Goal: Information Seeking & Learning: Learn about a topic

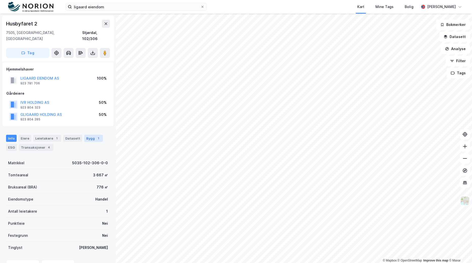
click at [96, 136] on div "1" at bounding box center [98, 138] width 5 height 5
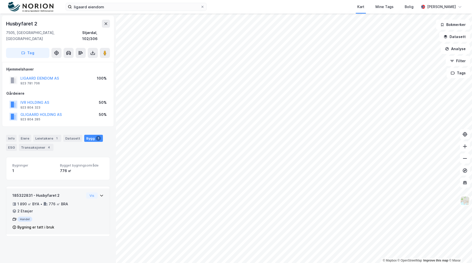
click at [76, 201] on div "1 890 ㎡ BYA • 776 ㎡ BRA • 2 Etasjer" at bounding box center [48, 207] width 72 height 13
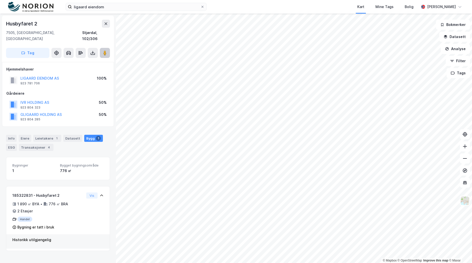
click at [108, 49] on button at bounding box center [105, 53] width 10 height 10
click at [29, 7] on img at bounding box center [30, 7] width 45 height 10
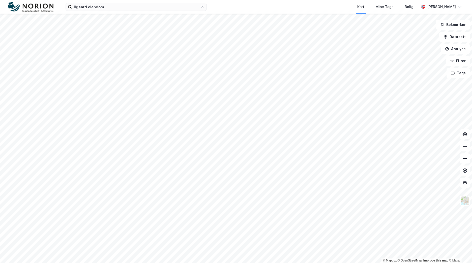
click at [32, 11] on img at bounding box center [30, 7] width 45 height 10
